Goal: Task Accomplishment & Management: Manage account settings

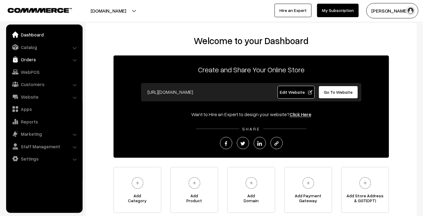
click at [55, 57] on link "Orders" at bounding box center [44, 59] width 73 height 11
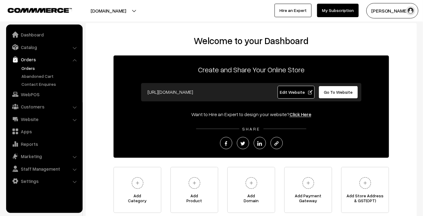
click at [43, 67] on link "Orders" at bounding box center [50, 68] width 61 height 6
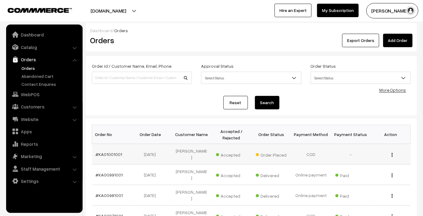
click at [393, 153] on img "button" at bounding box center [392, 155] width 1 height 4
click at [370, 163] on link "View" at bounding box center [365, 163] width 52 height 13
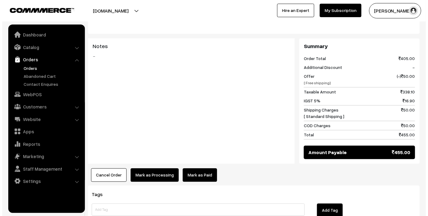
scroll to position [457, 0]
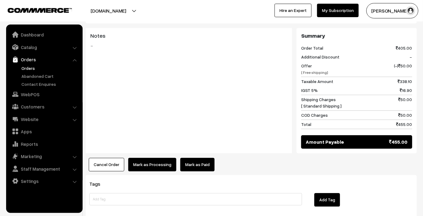
click at [145, 158] on button "Mark as Processing" at bounding box center [152, 164] width 48 height 13
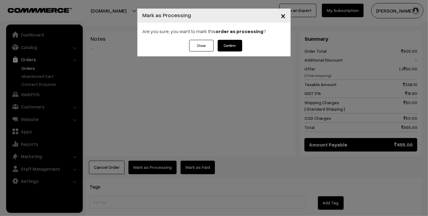
click at [233, 44] on button "Confirm" at bounding box center [230, 46] width 25 height 12
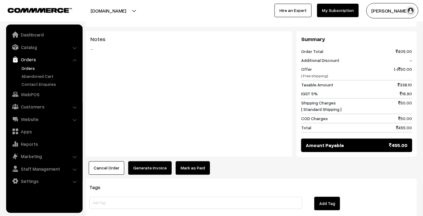
scroll to position [481, 0]
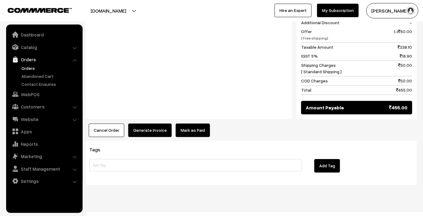
click at [144, 123] on button "Generate Invoice" at bounding box center [150, 129] width 44 height 13
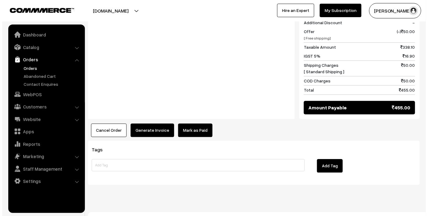
scroll to position [485, 0]
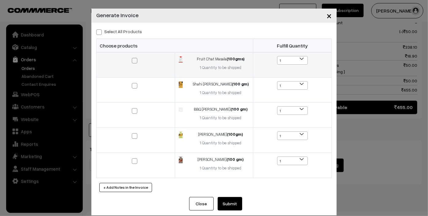
click at [132, 59] on span at bounding box center [135, 61] width 6 height 6
click at [132, 59] on input "checkbox" at bounding box center [131, 57] width 4 height 4
checkbox input "true"
click at [133, 86] on span at bounding box center [135, 86] width 6 height 6
click at [133, 84] on input "checkbox" at bounding box center [131, 82] width 4 height 4
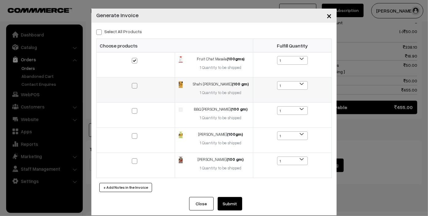
checkbox input "true"
click at [132, 110] on span at bounding box center [135, 111] width 6 height 6
click at [131, 109] on input "checkbox" at bounding box center [131, 107] width 4 height 4
checkbox input "true"
click at [133, 135] on span at bounding box center [135, 136] width 6 height 6
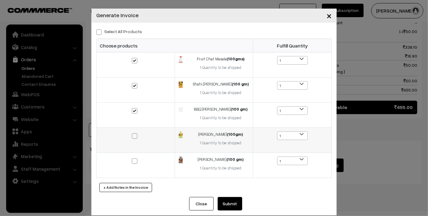
click at [133, 134] on input "checkbox" at bounding box center [131, 132] width 4 height 4
checkbox input "true"
click at [132, 160] on span at bounding box center [135, 161] width 6 height 6
click at [131, 159] on input "checkbox" at bounding box center [131, 157] width 4 height 4
checkbox input "true"
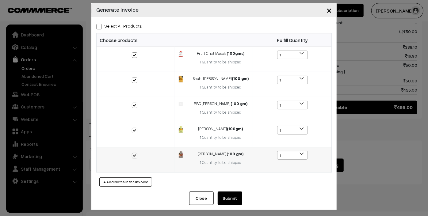
scroll to position [7, 0]
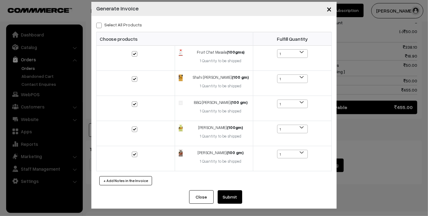
click at [225, 197] on button "Submit" at bounding box center [230, 196] width 25 height 13
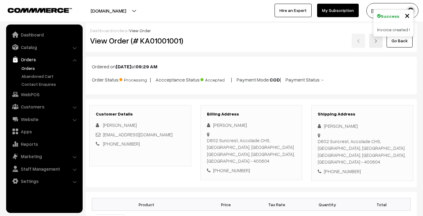
scroll to position [481, 0]
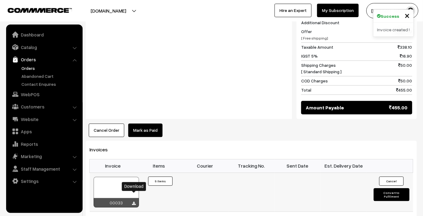
click at [135, 202] on icon at bounding box center [134, 204] width 4 height 4
